Goal: Task Accomplishment & Management: Complete application form

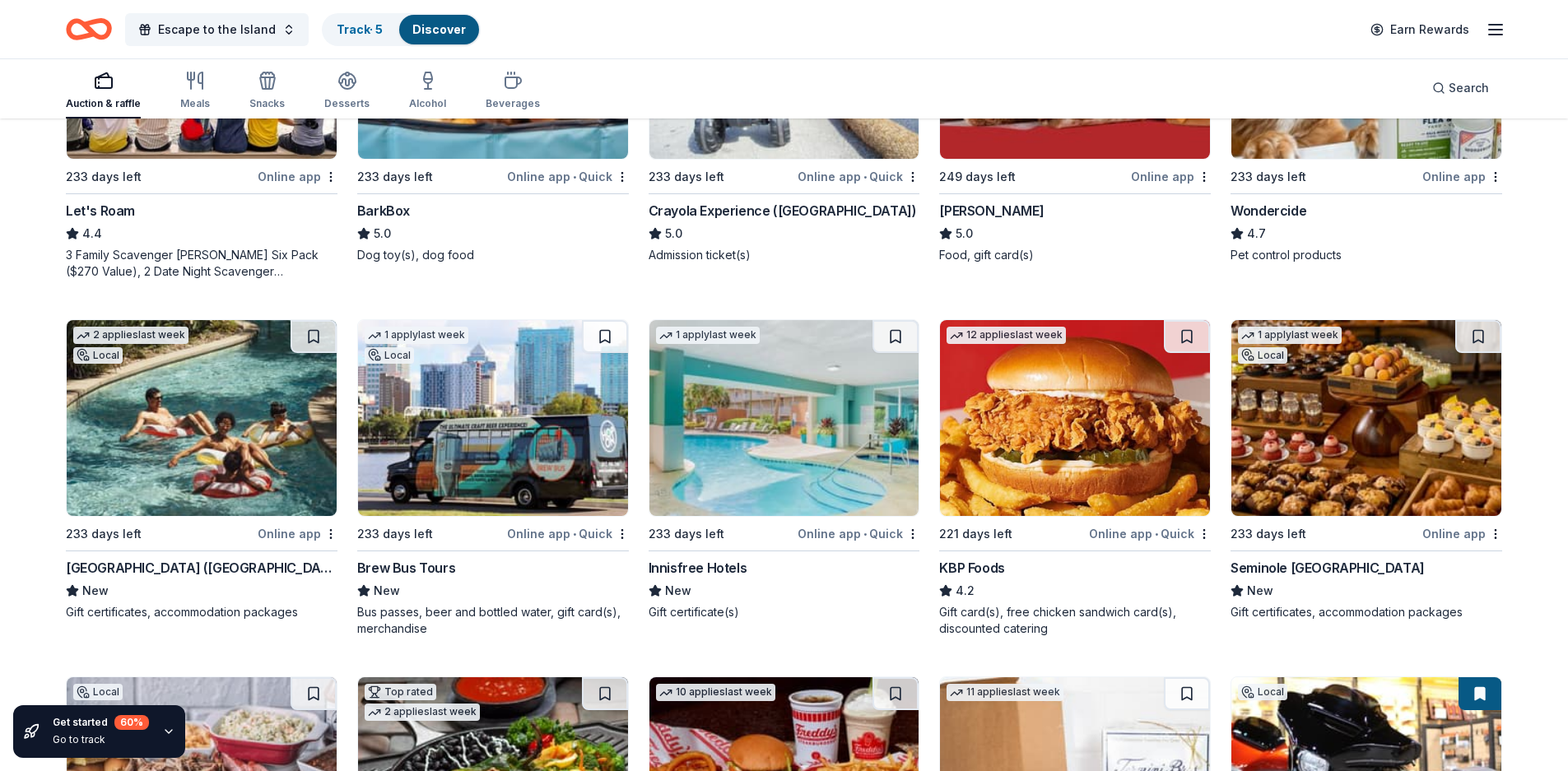
scroll to position [887, 0]
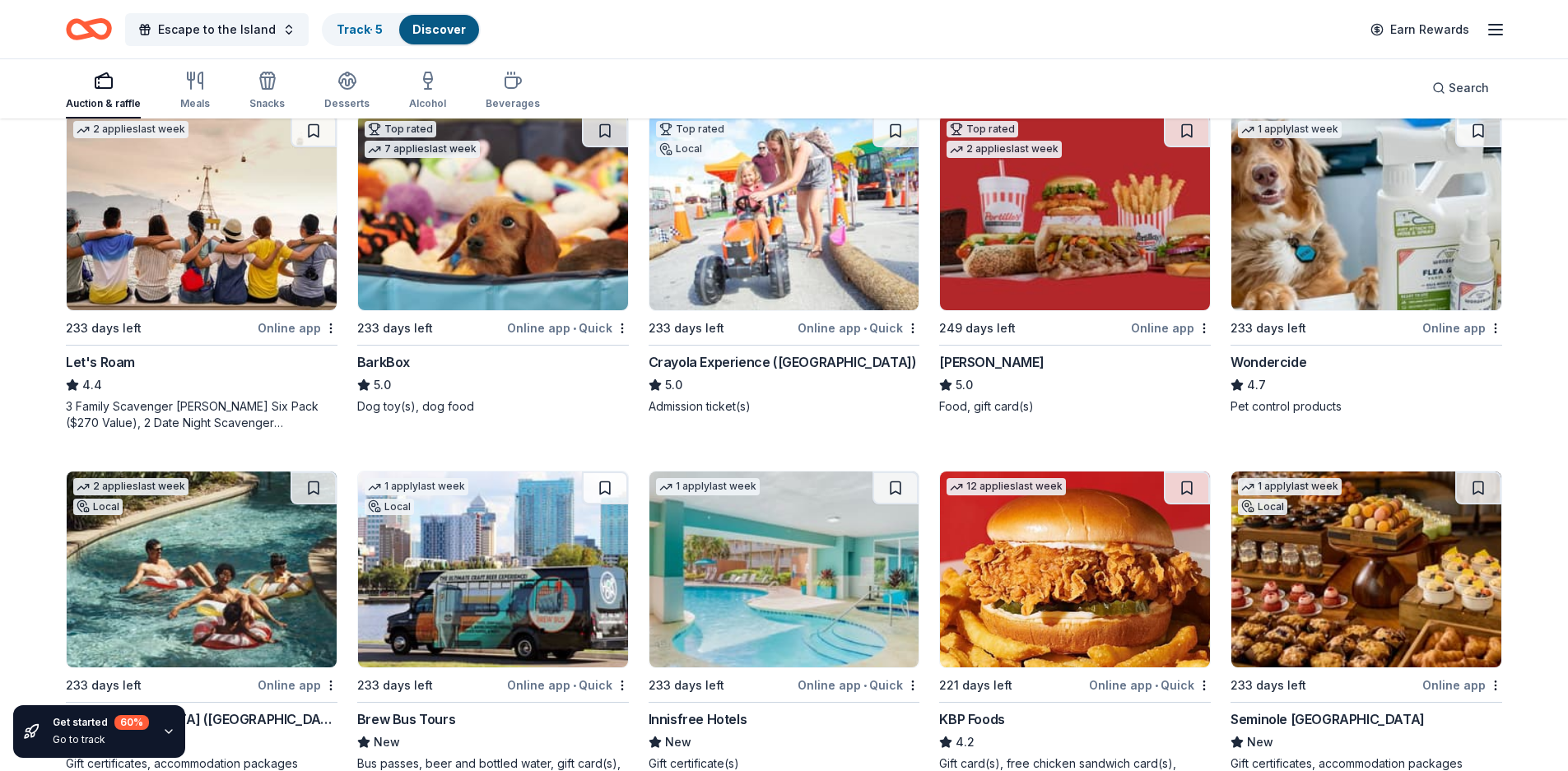
click at [1099, 240] on img at bounding box center [1075, 212] width 270 height 196
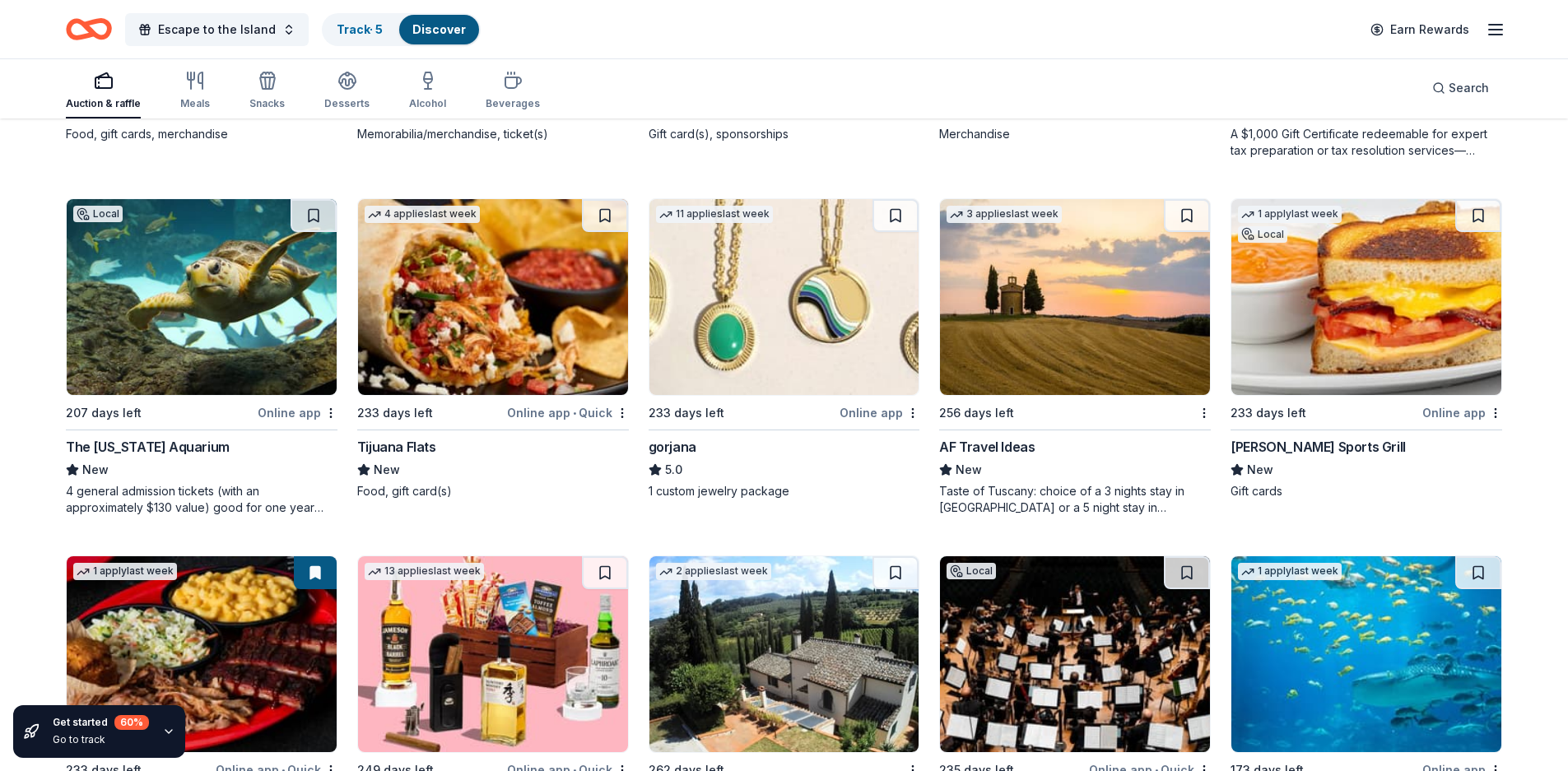
scroll to position [2953, 0]
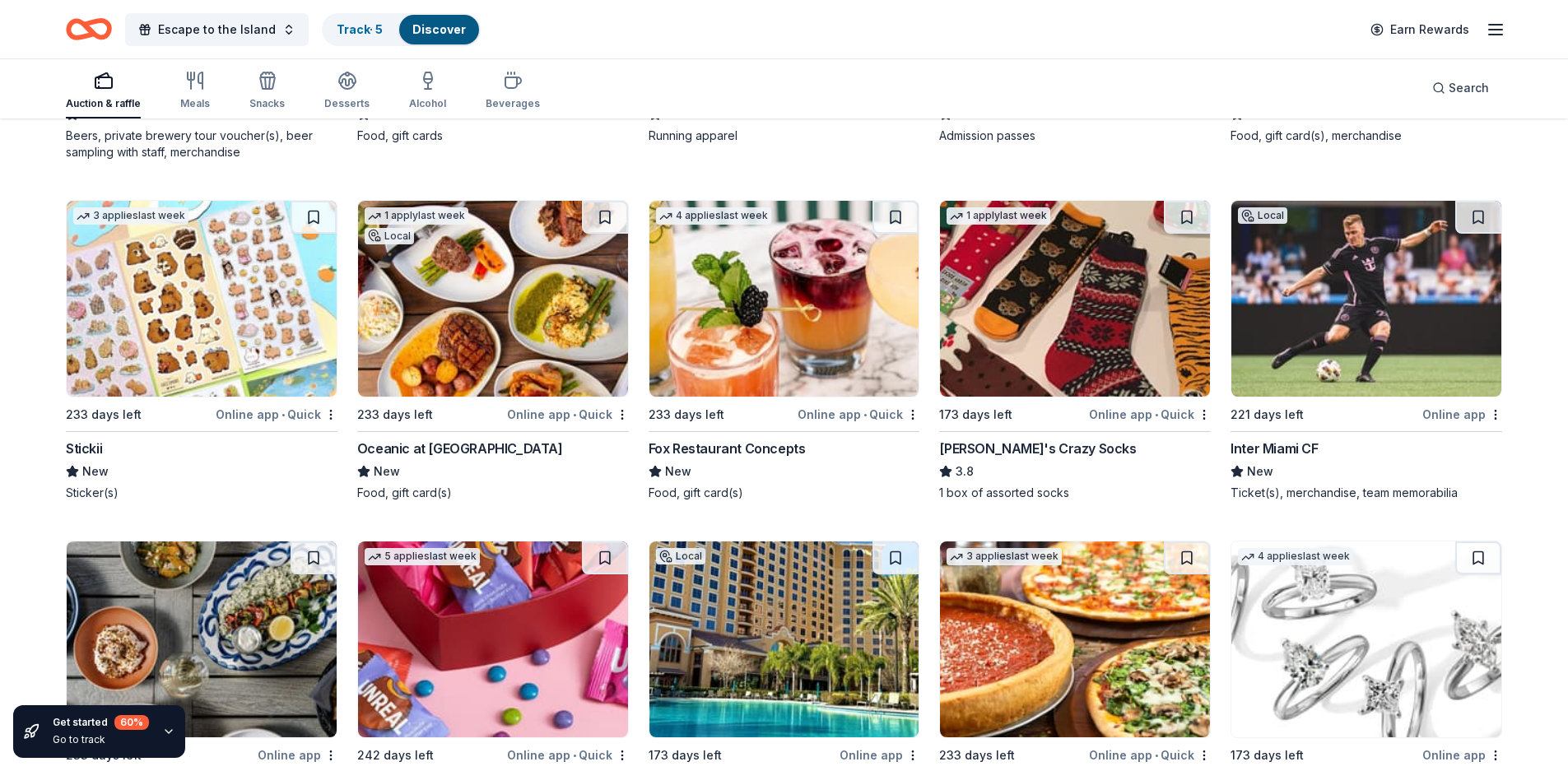
scroll to position [6807, 0]
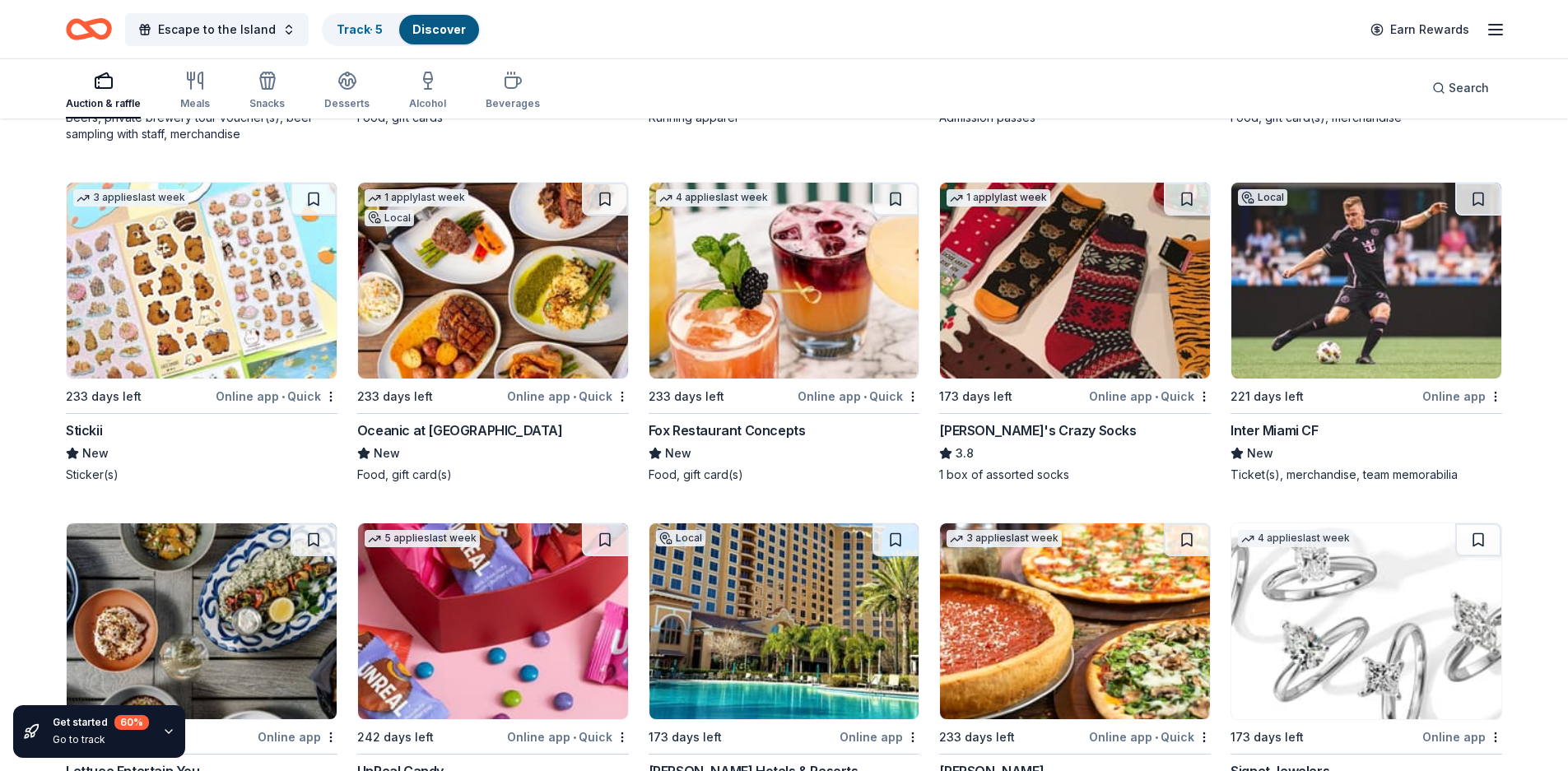
click at [1010, 425] on div "John's Crazy Socks" at bounding box center [1038, 429] width 196 height 20
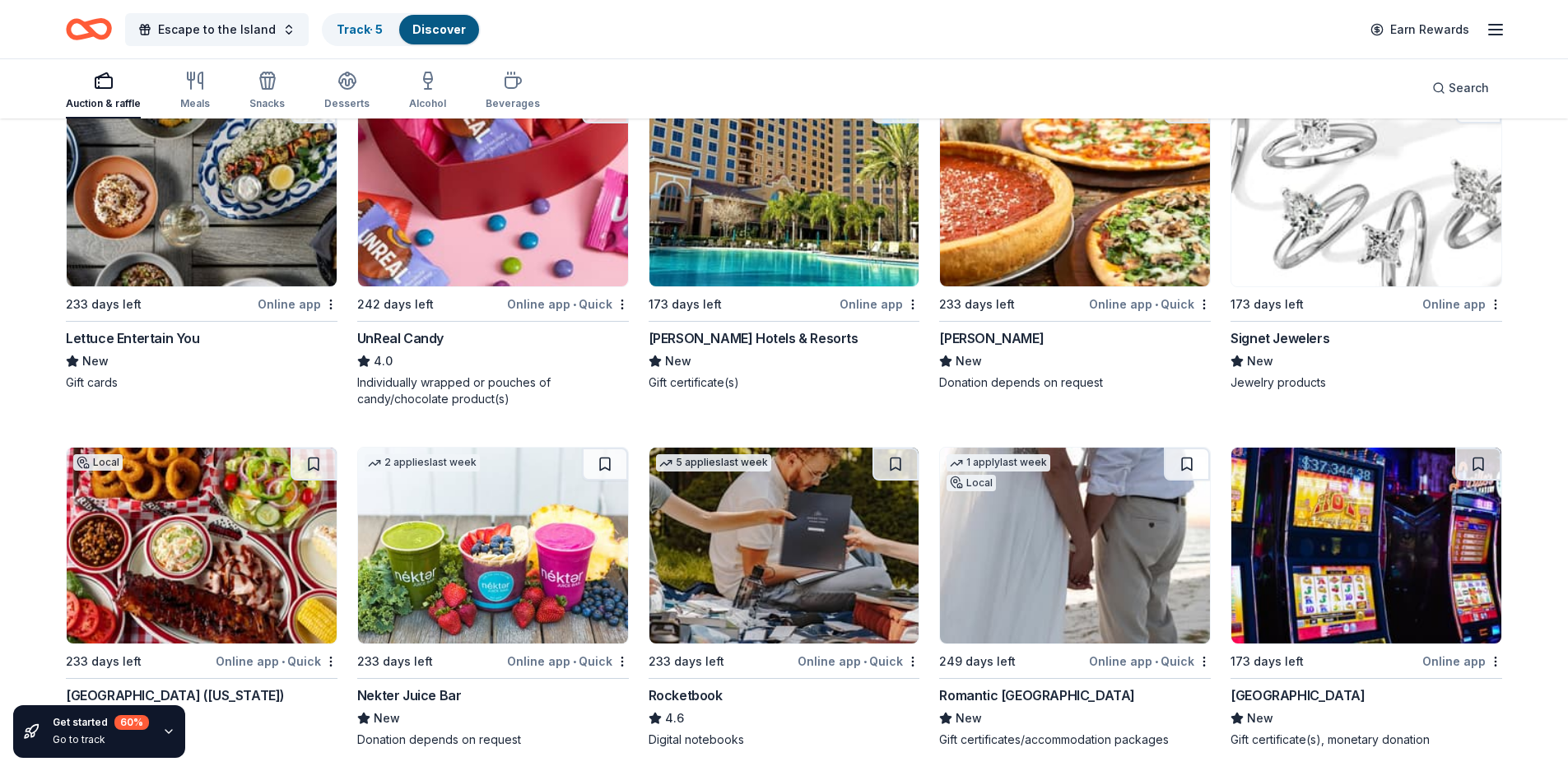
scroll to position [7122, 0]
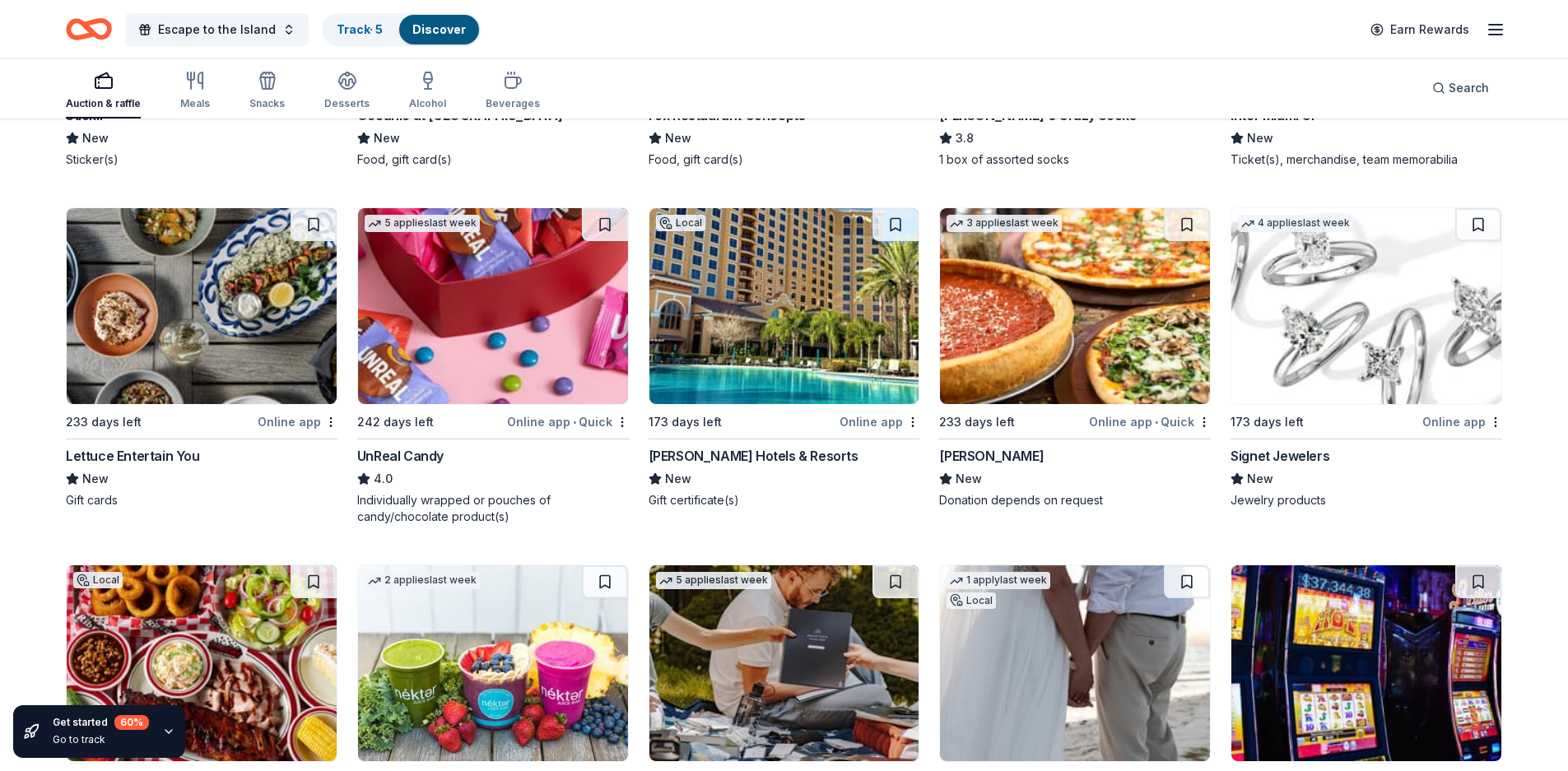
click at [762, 348] on img at bounding box center [784, 306] width 270 height 196
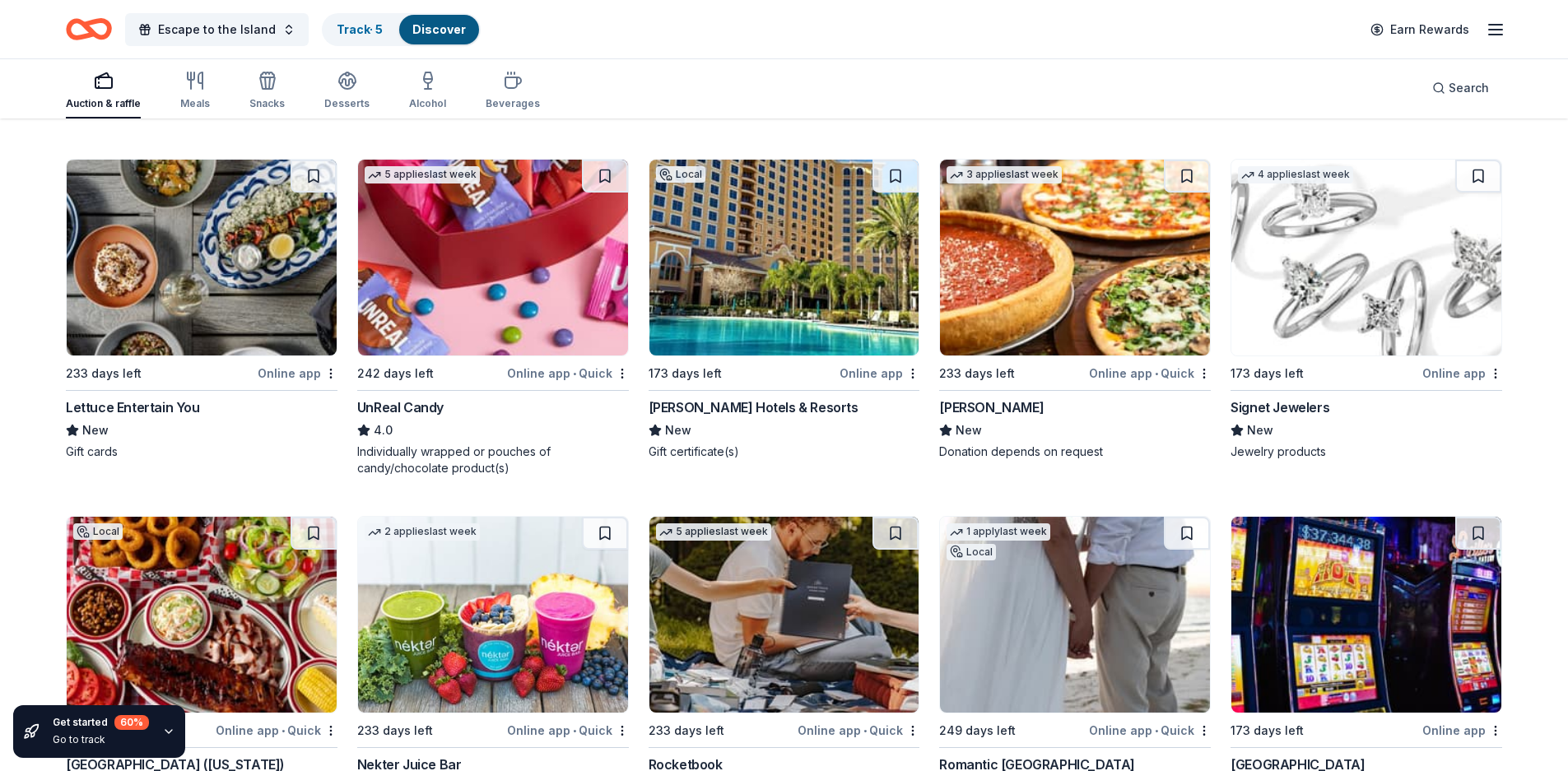
scroll to position [7135, 0]
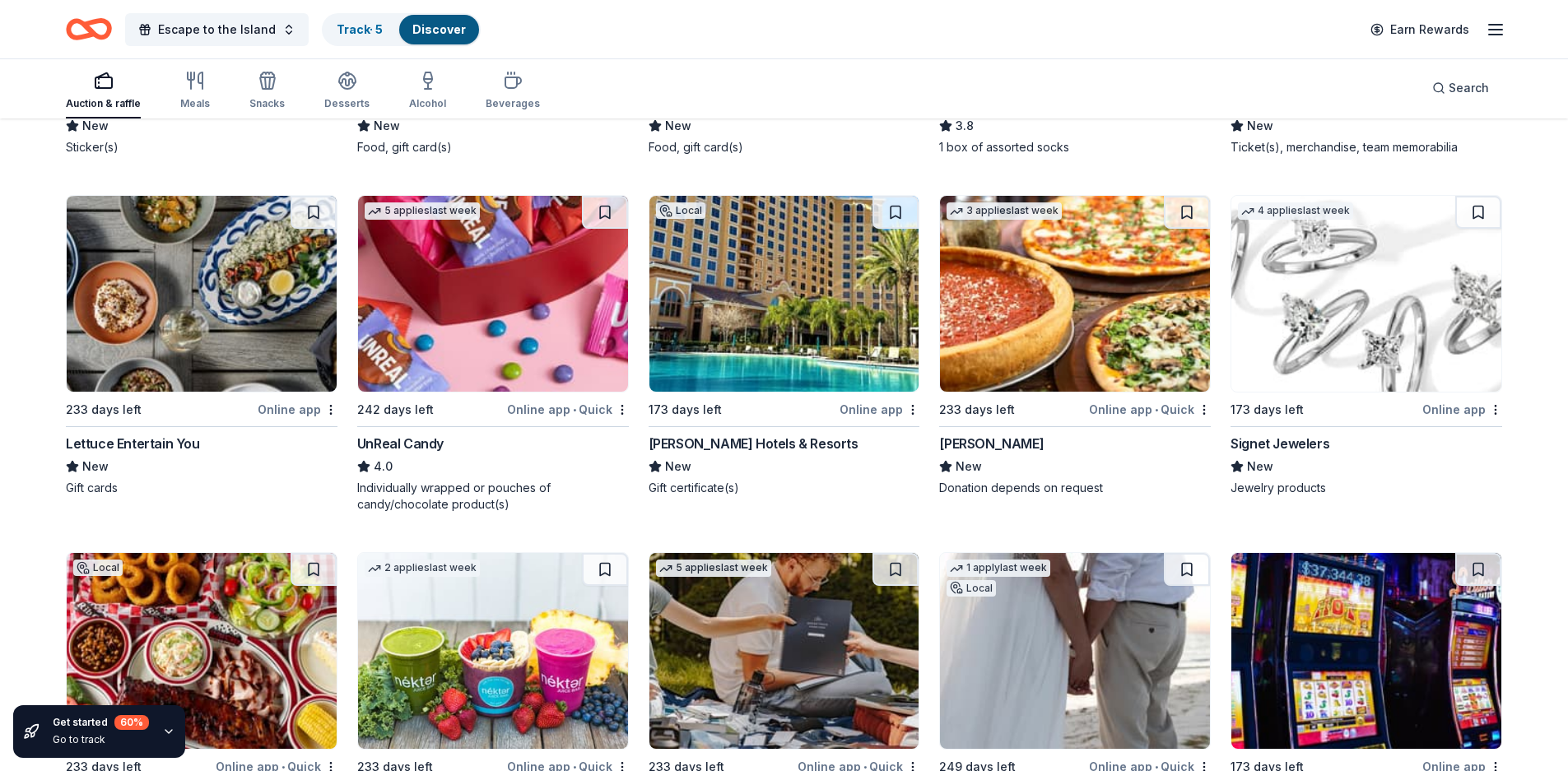
click at [1337, 365] on img at bounding box center [1366, 293] width 270 height 196
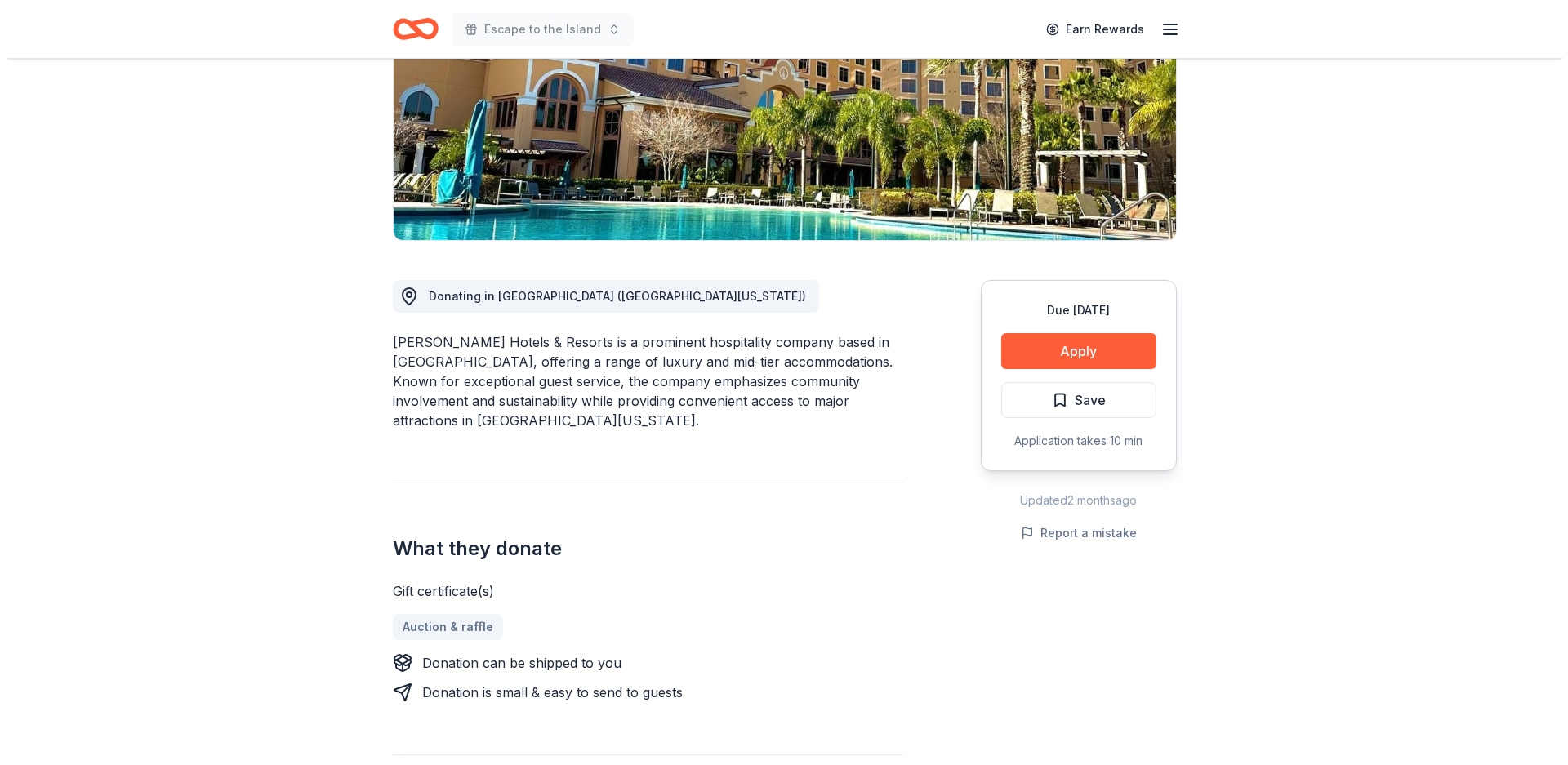
scroll to position [263, 0]
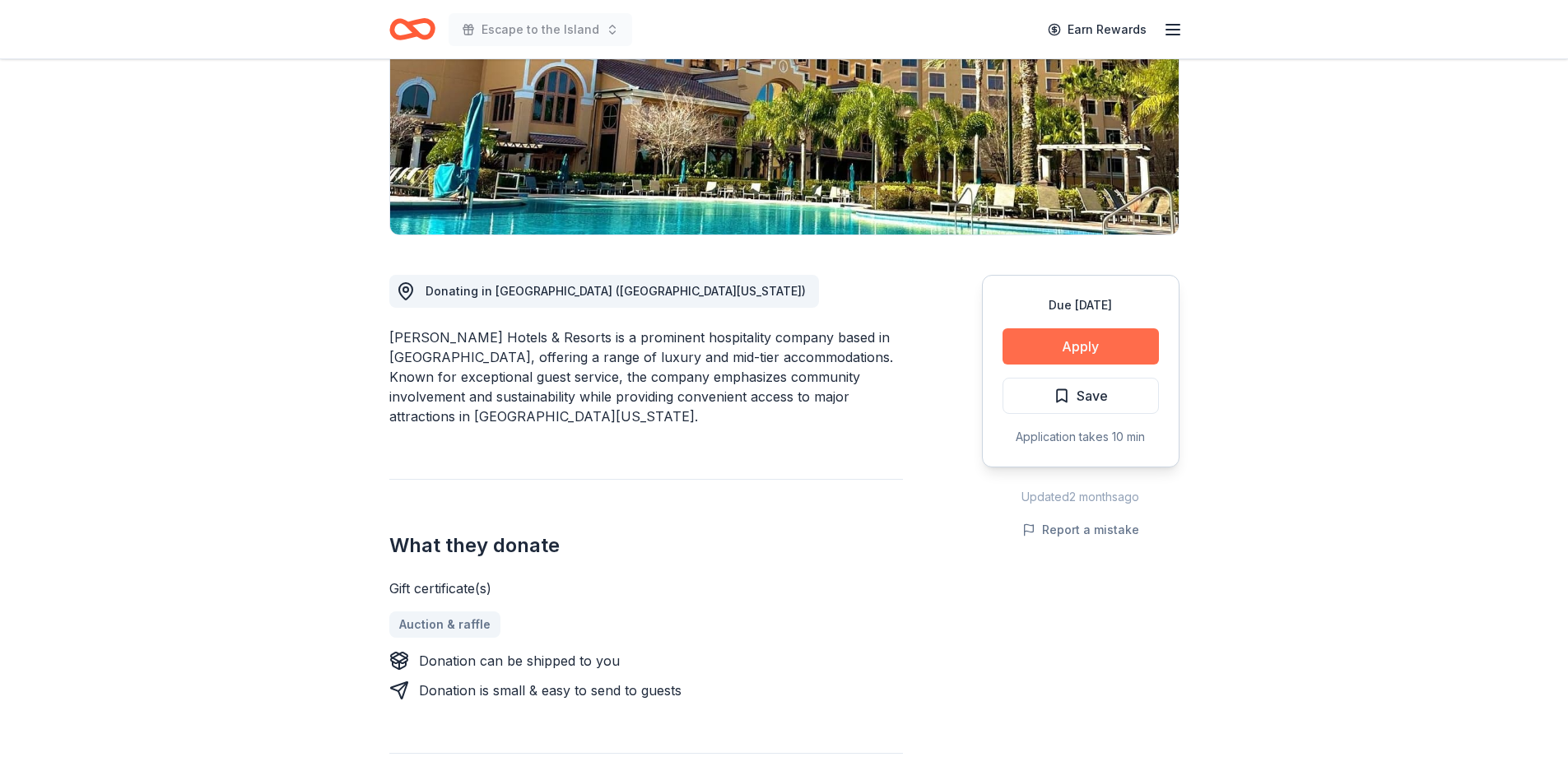
click at [1098, 346] on button "Apply" at bounding box center [1080, 347] width 156 height 36
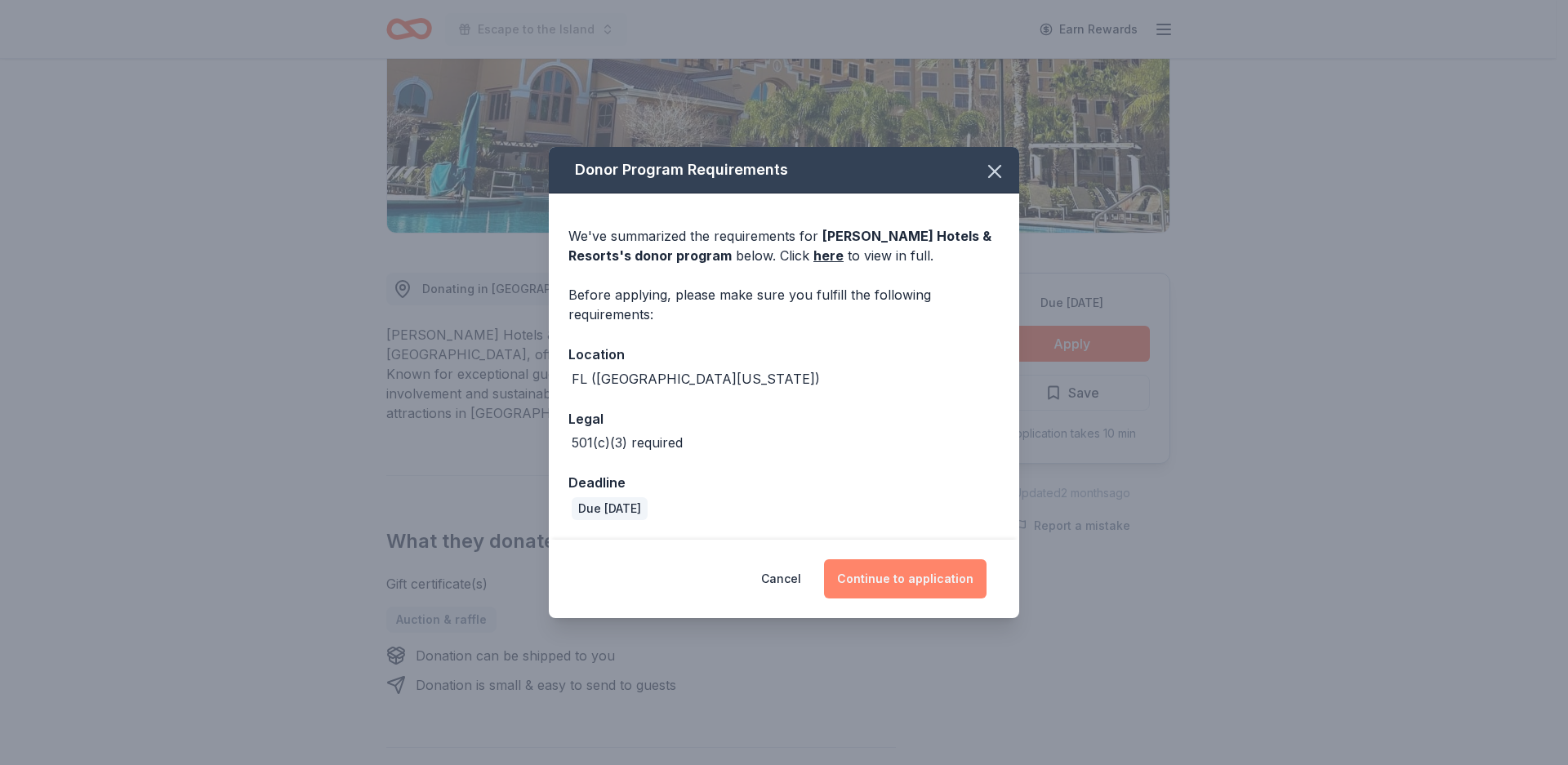
click at [924, 581] on button "Continue to application" at bounding box center [905, 579] width 163 height 39
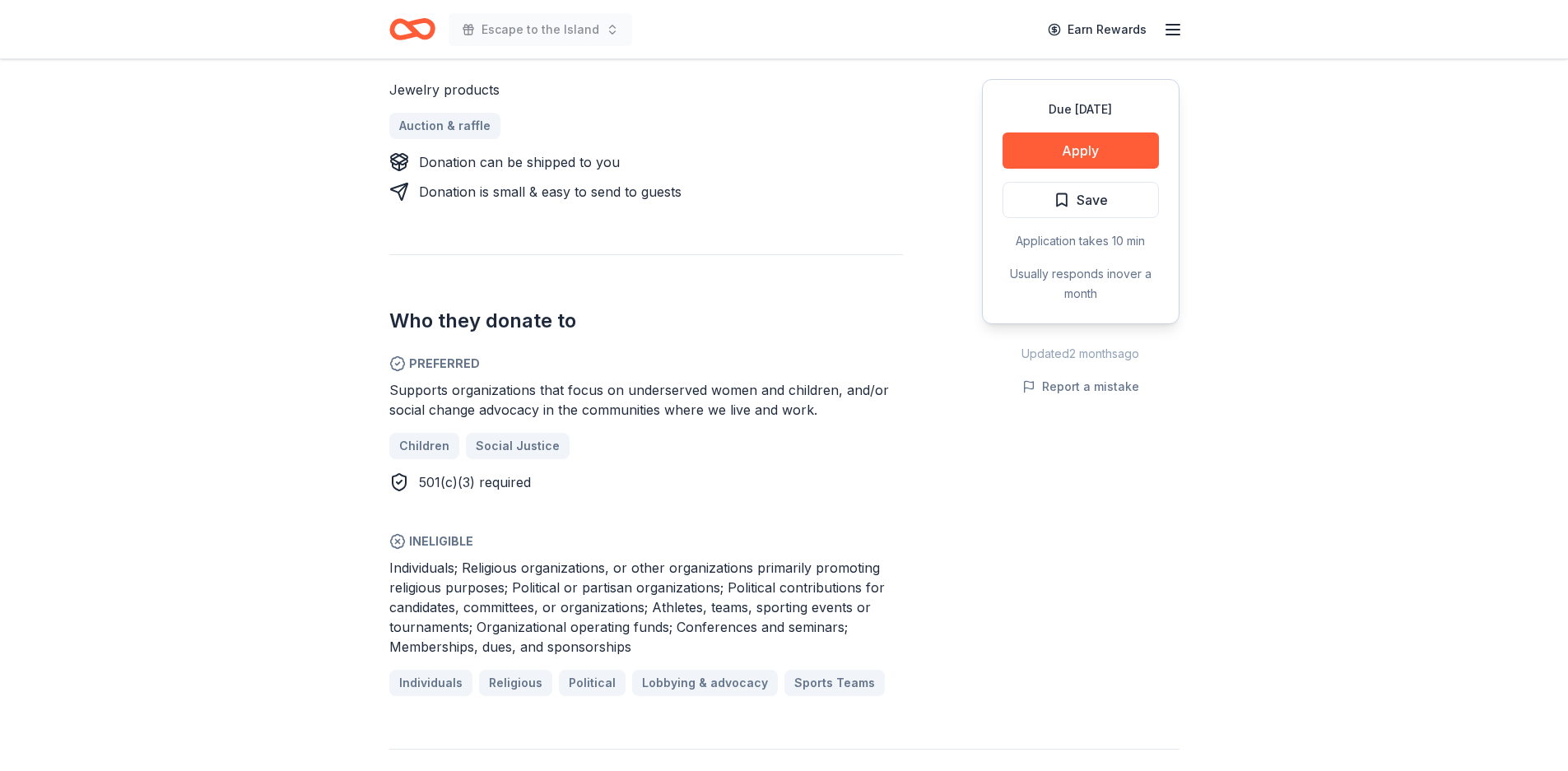
scroll to position [727, 0]
click at [1079, 149] on button "Apply" at bounding box center [1080, 150] width 156 height 36
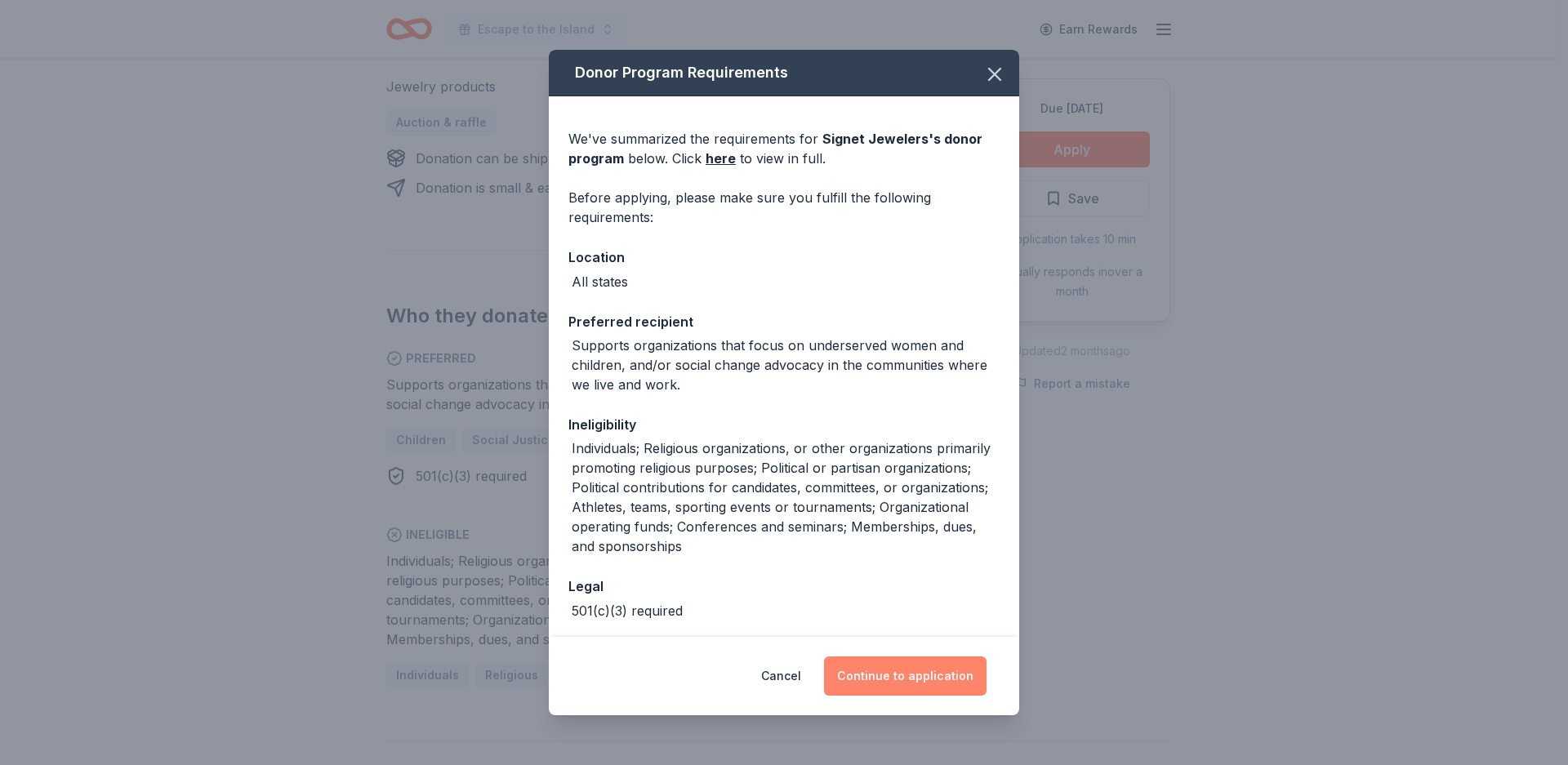
click at [910, 673] on button "Continue to application" at bounding box center [905, 676] width 163 height 39
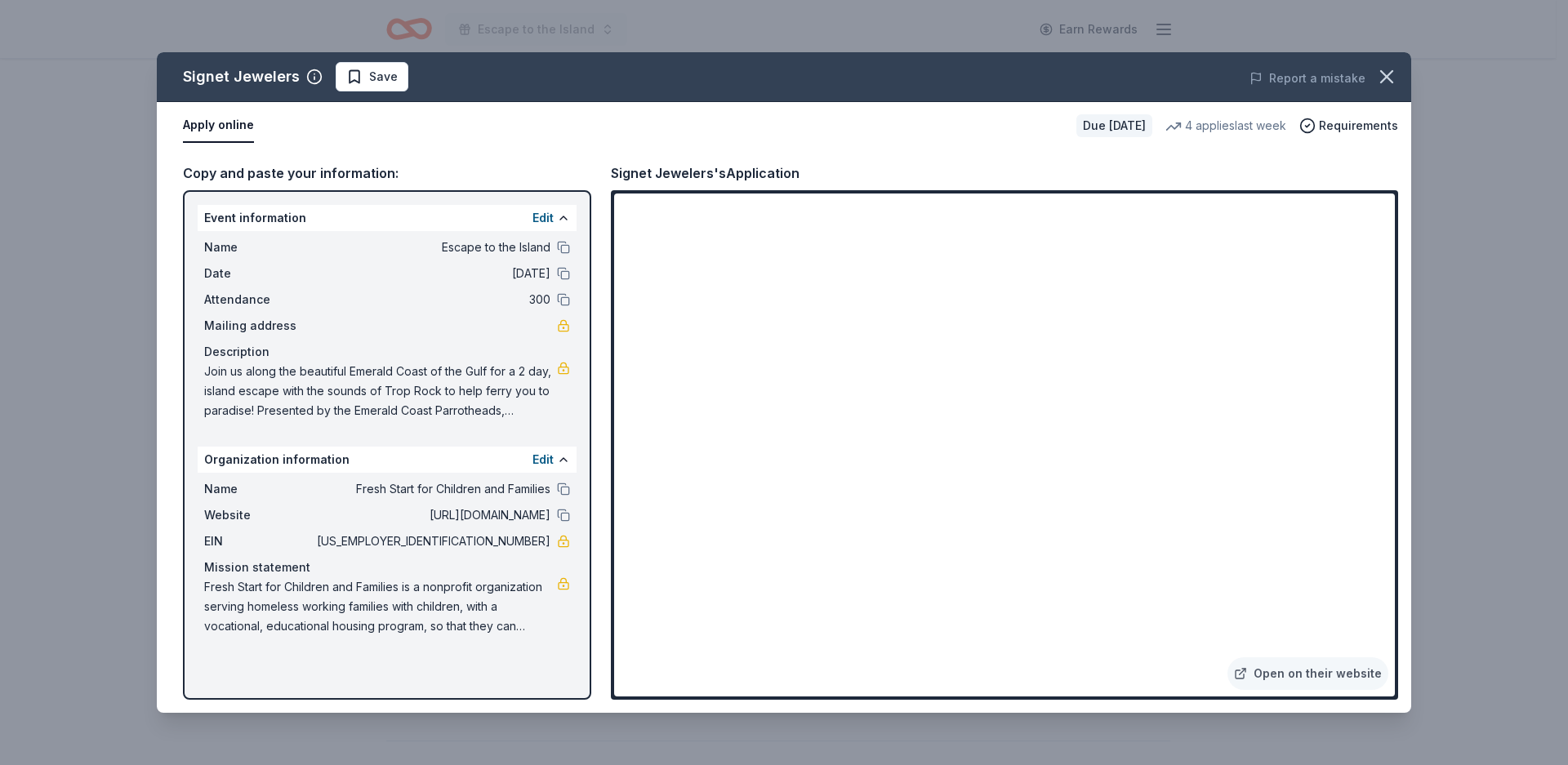
drag, startPoint x: 34, startPoint y: 770, endPoint x: 44, endPoint y: 760, distance: 14.1
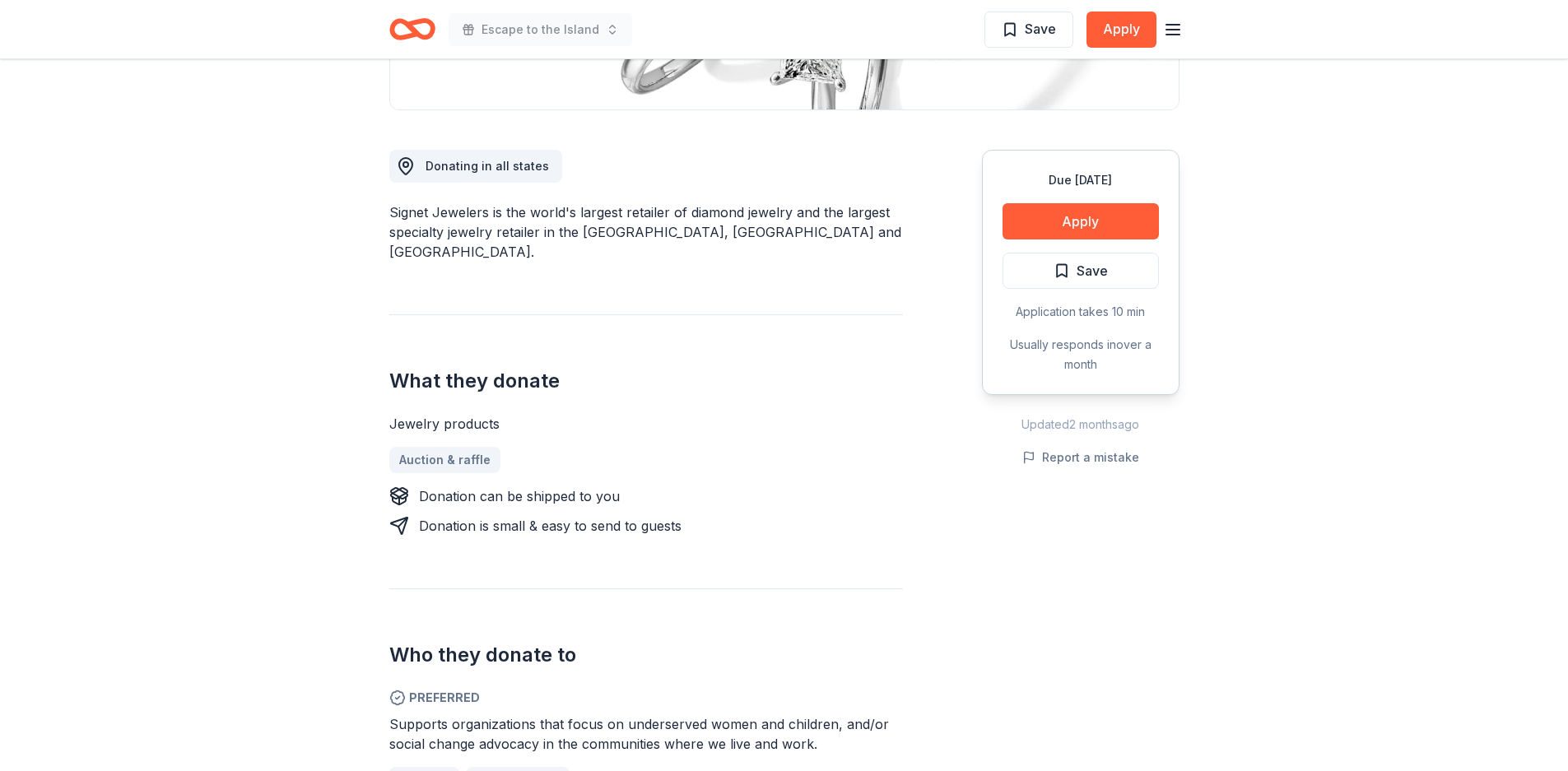
scroll to position [0, 0]
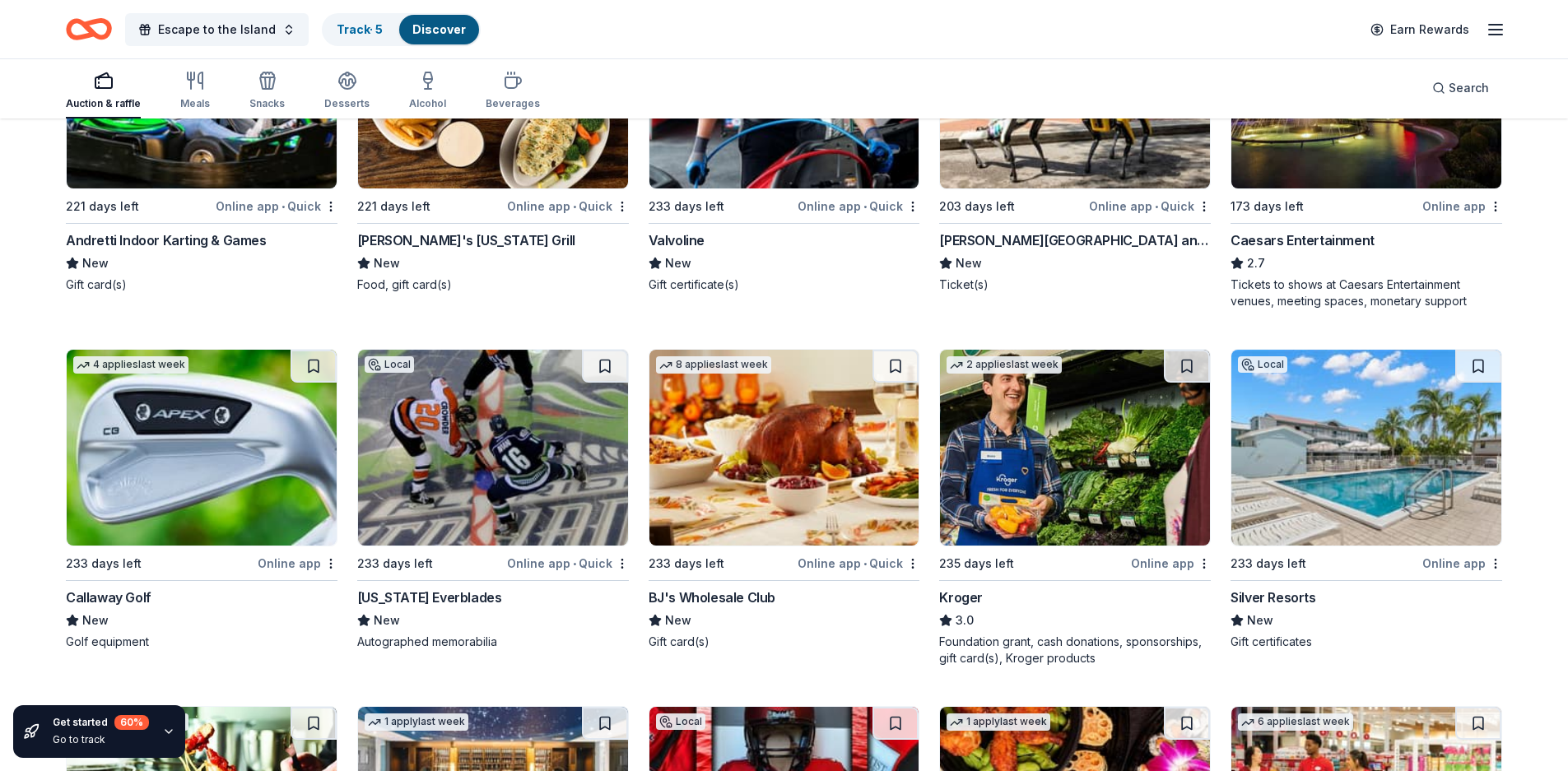
scroll to position [10820, 0]
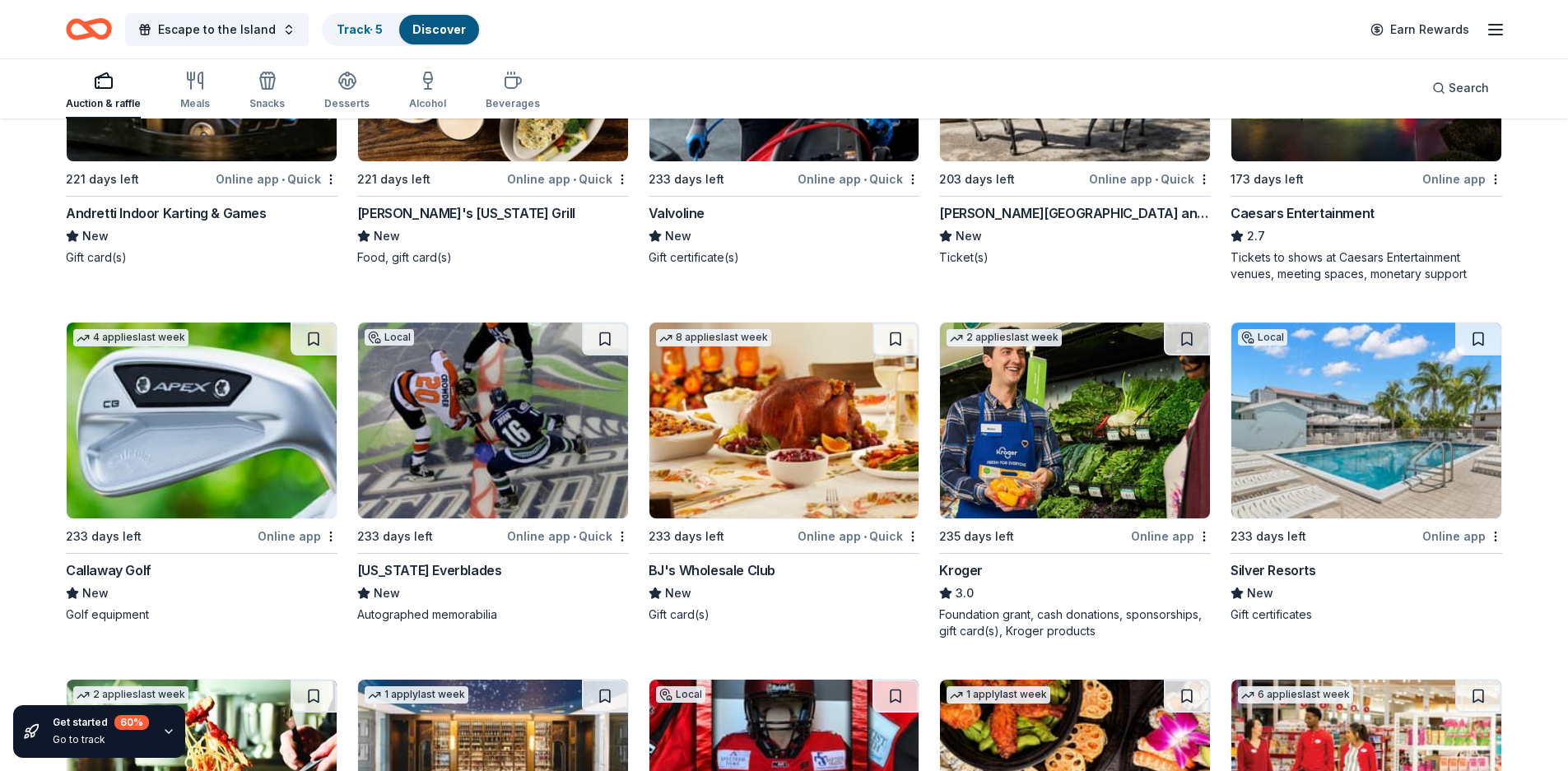
click at [221, 424] on img at bounding box center [202, 420] width 270 height 196
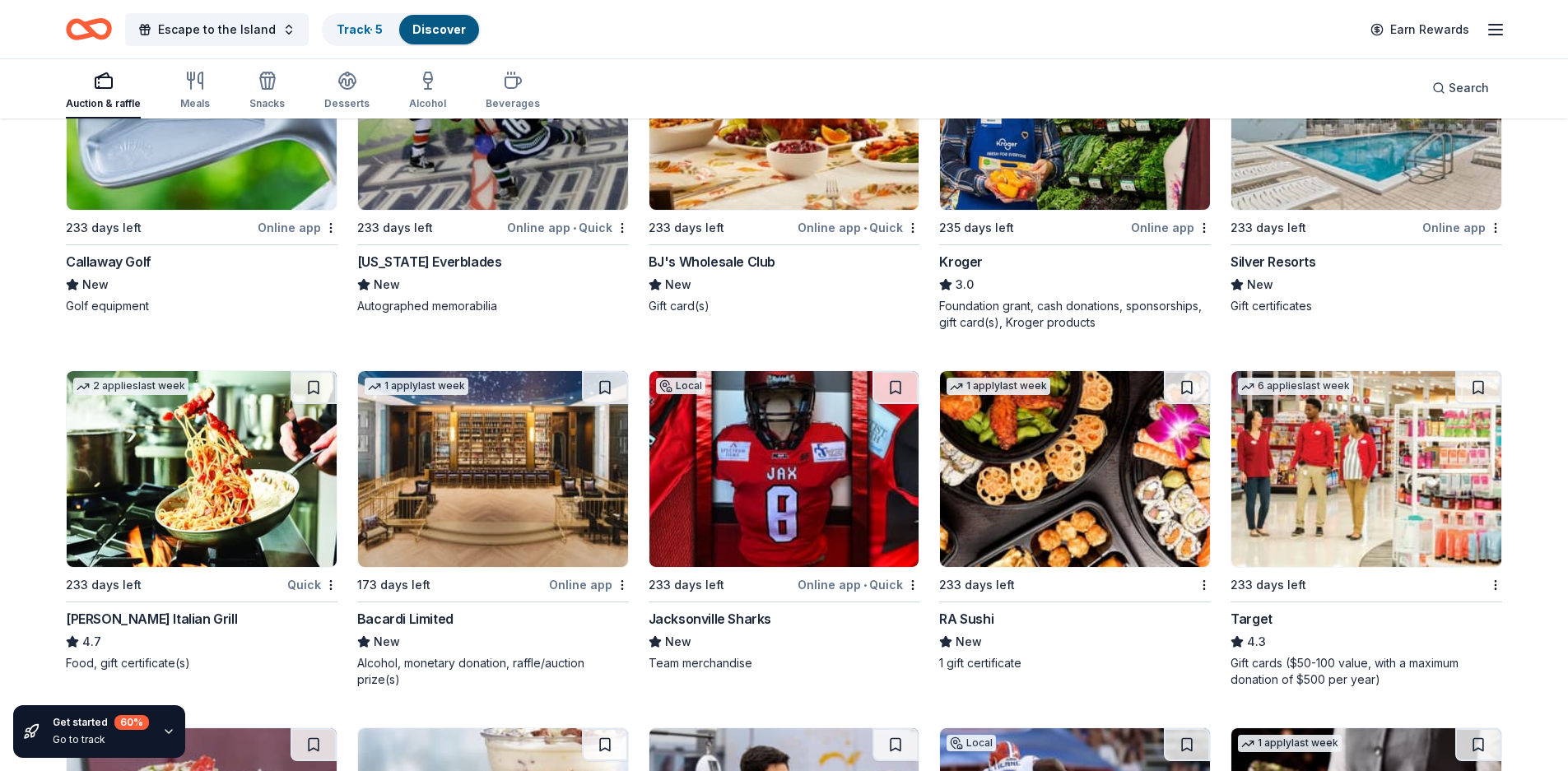
scroll to position [11158, 0]
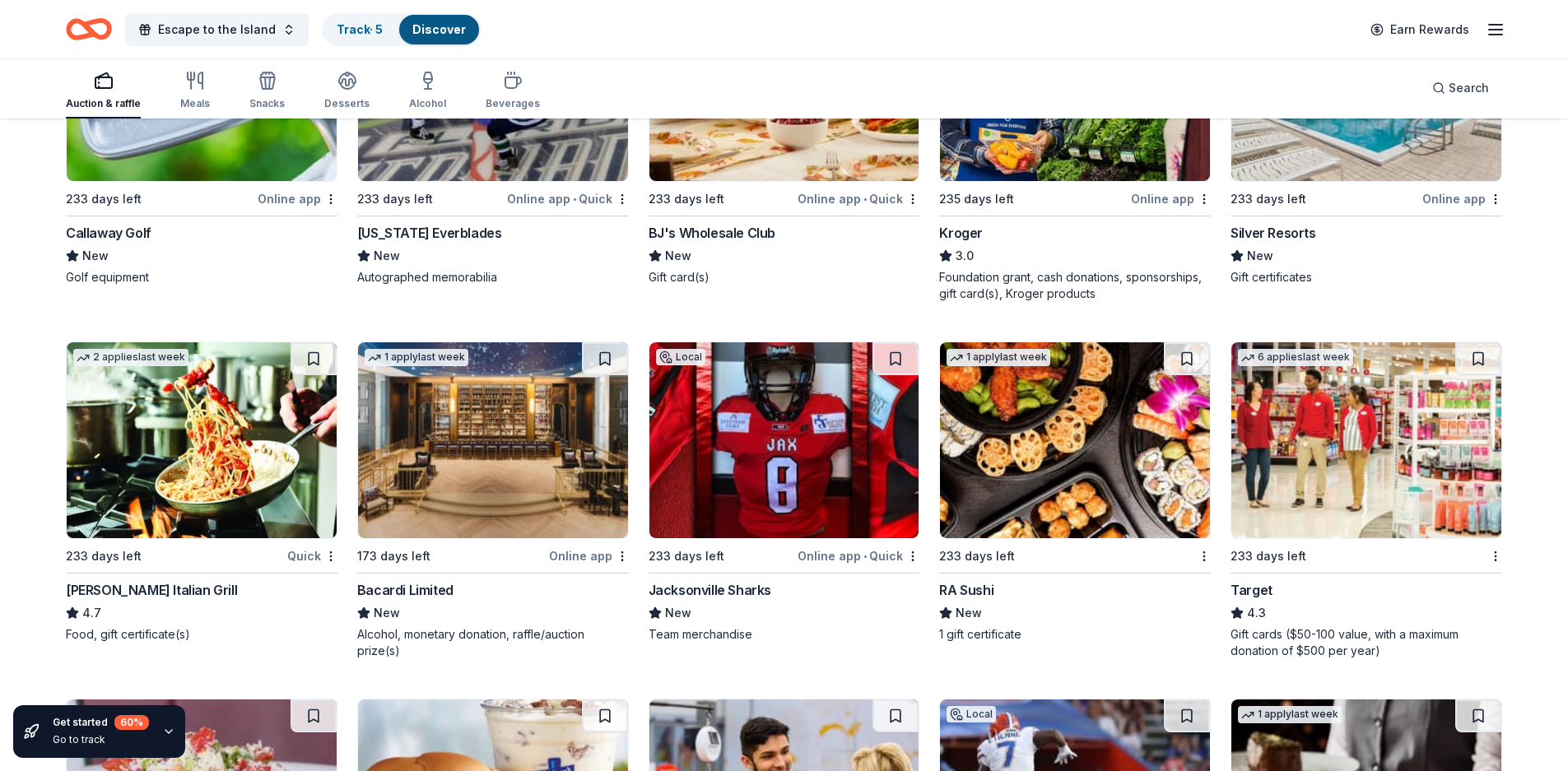
click at [1359, 474] on img at bounding box center [1366, 440] width 270 height 196
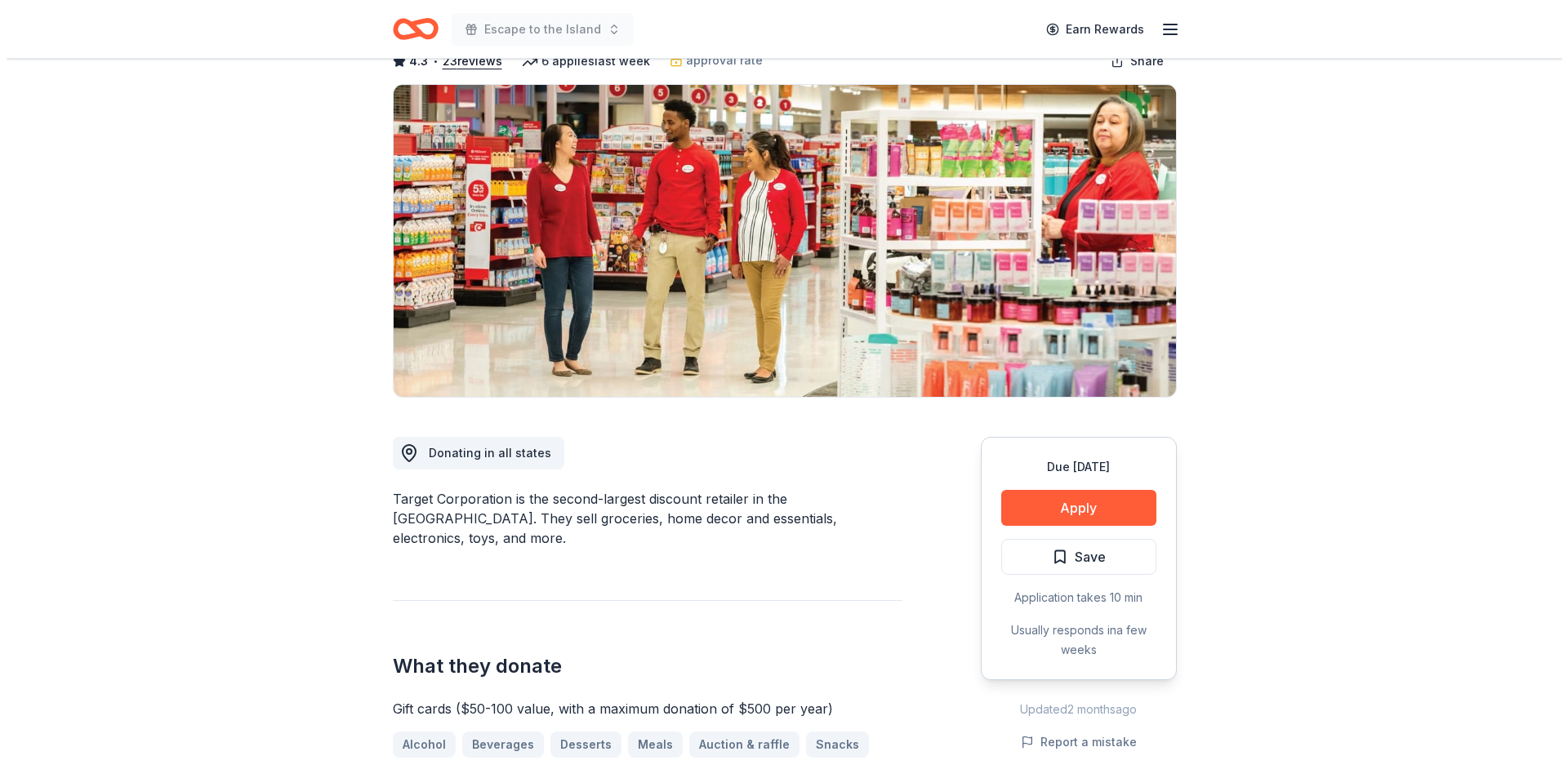
scroll to position [159, 0]
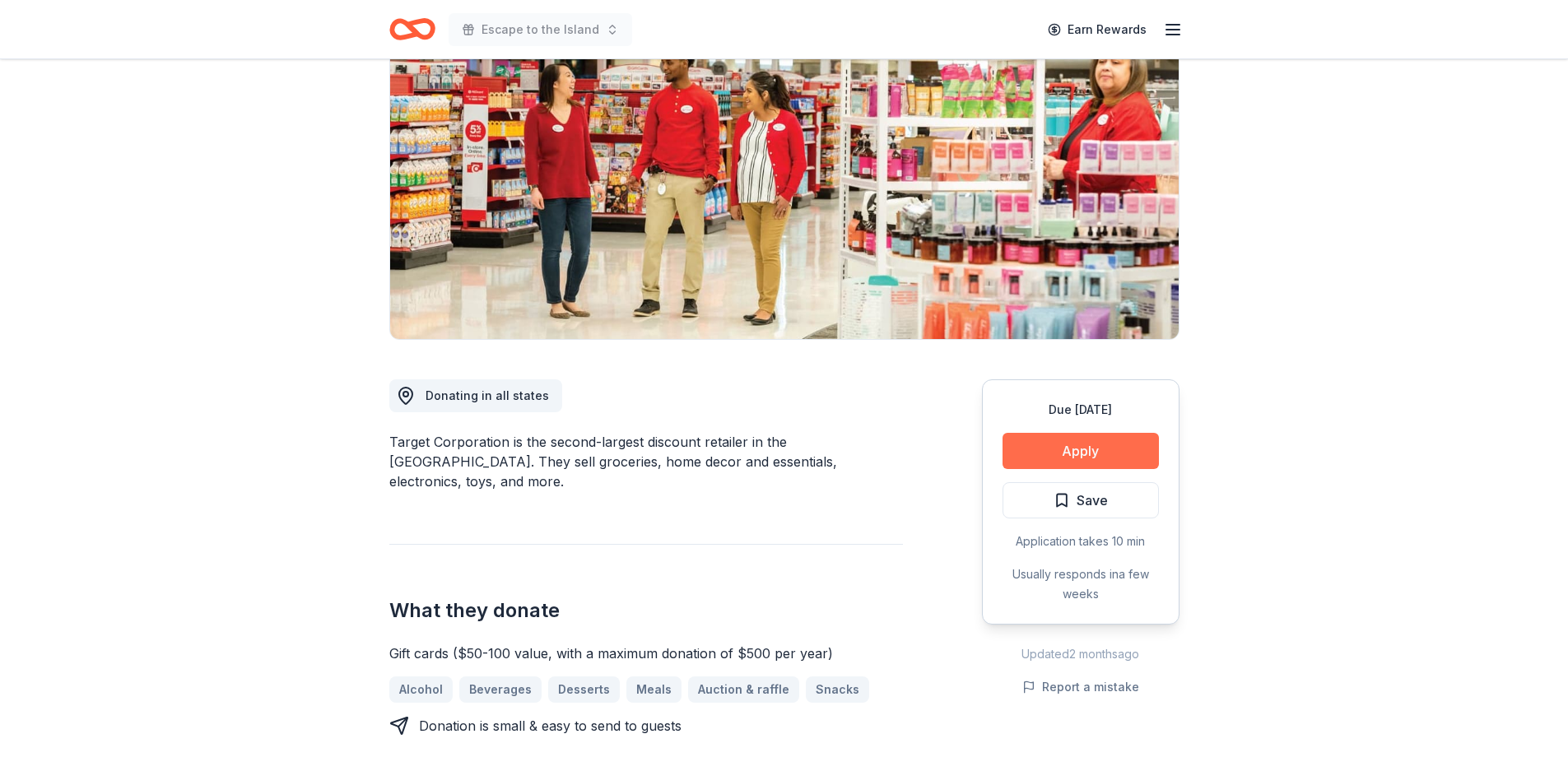
click at [1079, 448] on button "Apply" at bounding box center [1080, 451] width 156 height 36
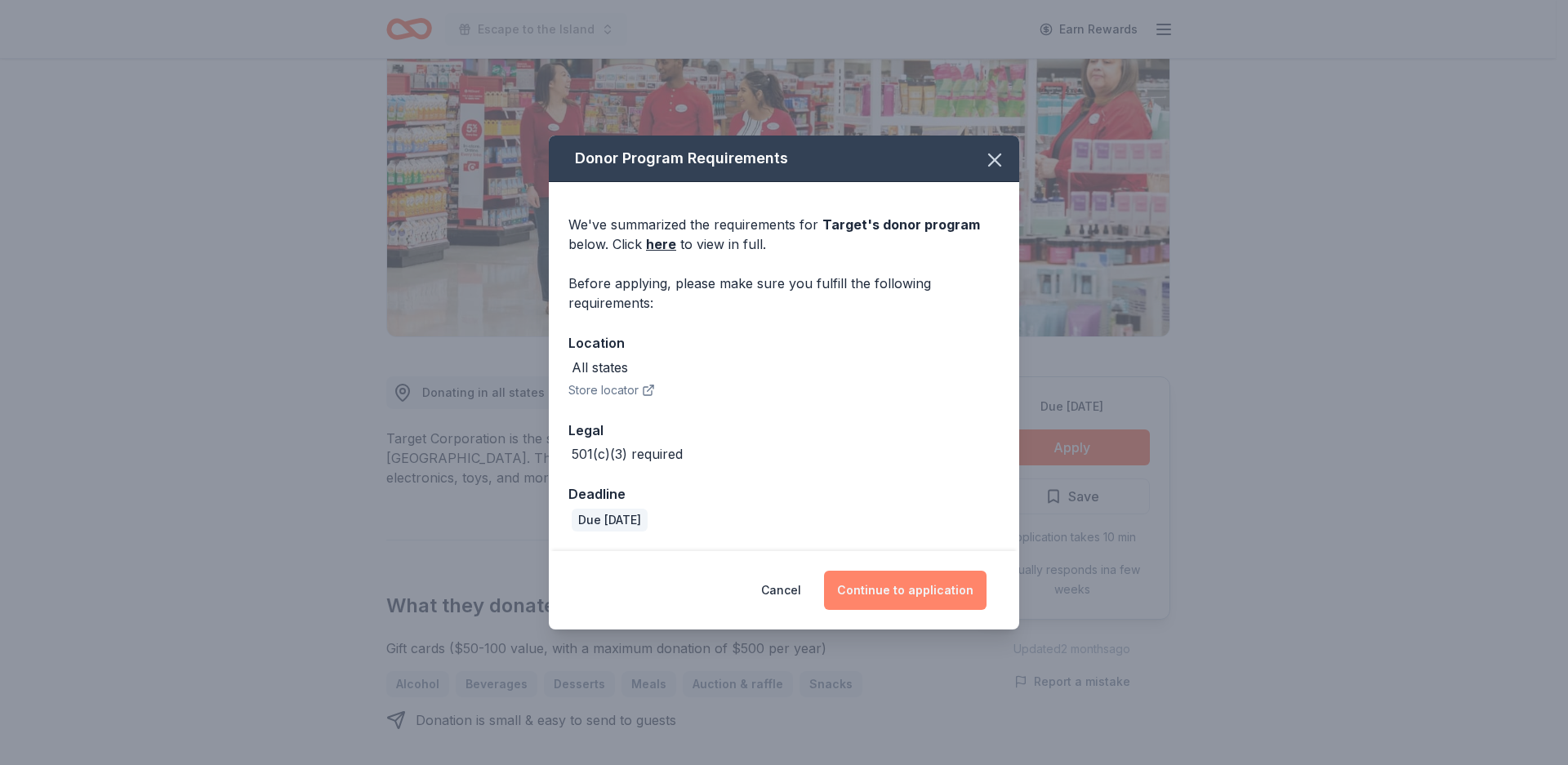
click at [924, 594] on button "Continue to application" at bounding box center [905, 590] width 163 height 39
